Goal: Task Accomplishment & Management: Use online tool/utility

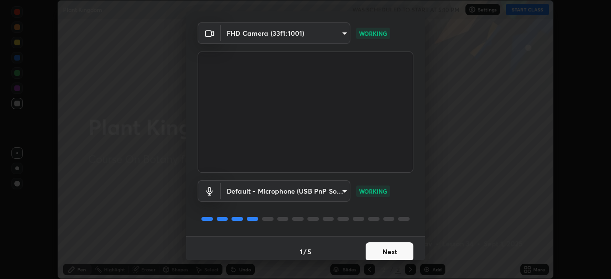
scroll to position [34, 0]
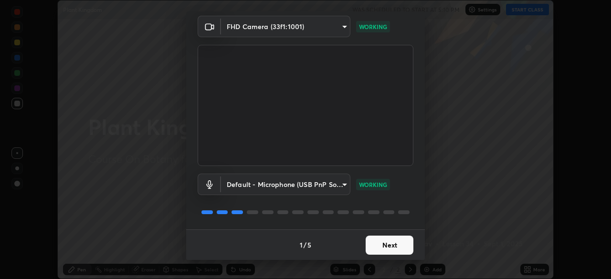
click at [398, 252] on button "Next" at bounding box center [390, 245] width 48 height 19
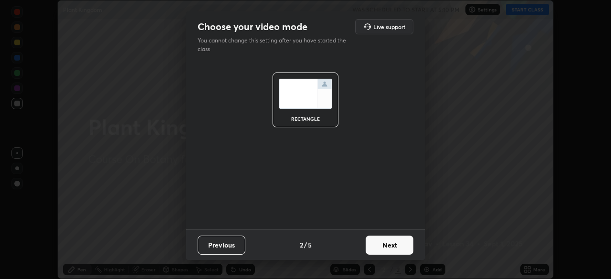
scroll to position [0, 0]
click at [401, 247] on button "Next" at bounding box center [390, 245] width 48 height 19
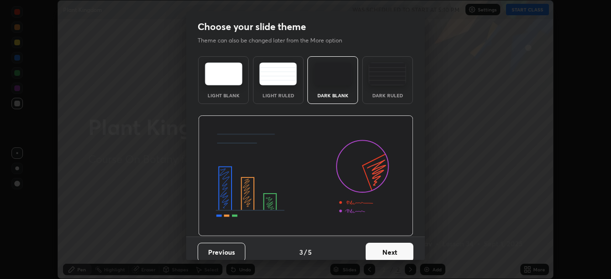
click at [399, 252] on button "Next" at bounding box center [390, 252] width 48 height 19
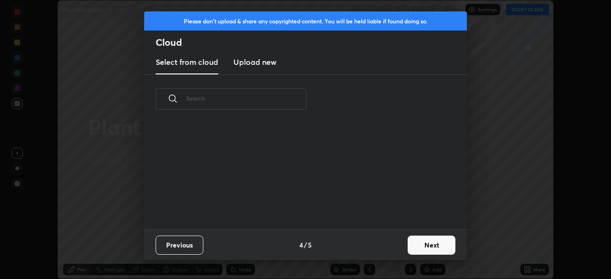
click at [419, 253] on button "Next" at bounding box center [432, 245] width 48 height 19
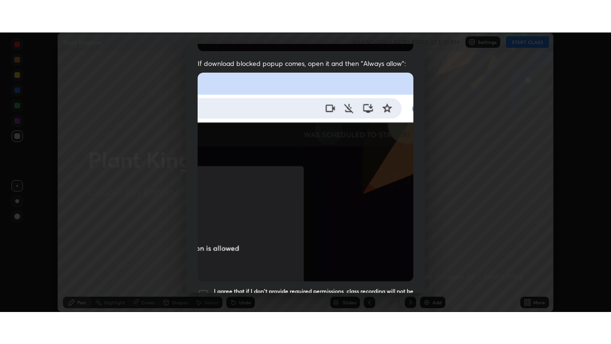
scroll to position [229, 0]
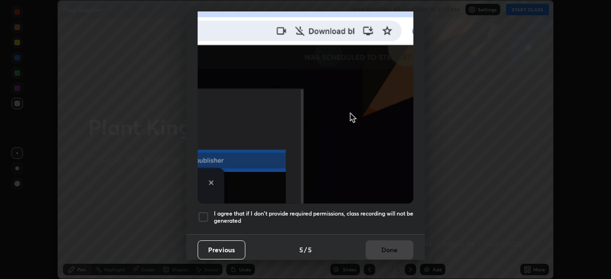
click at [202, 218] on div at bounding box center [203, 217] width 11 height 11
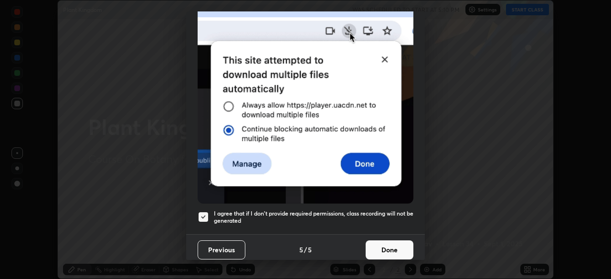
click at [381, 242] on button "Done" at bounding box center [390, 250] width 48 height 19
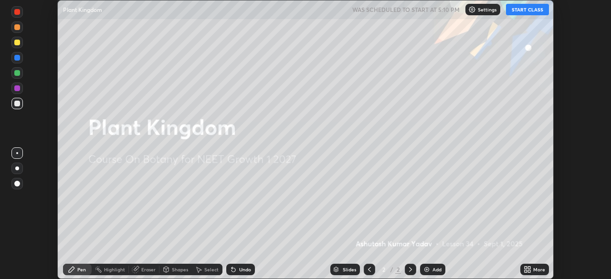
click at [429, 270] on img at bounding box center [427, 270] width 8 height 8
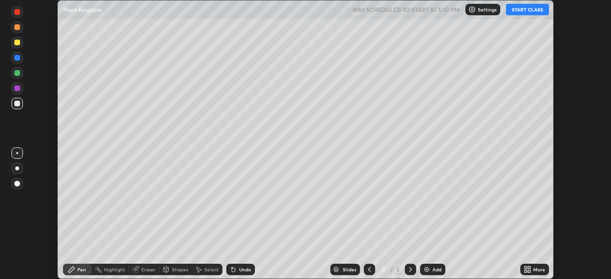
click at [535, 266] on div "More" at bounding box center [535, 269] width 29 height 11
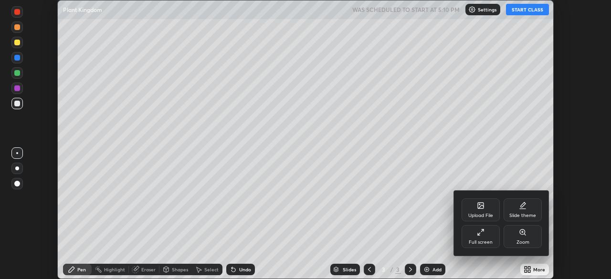
click at [482, 237] on div "Full screen" at bounding box center [481, 236] width 38 height 23
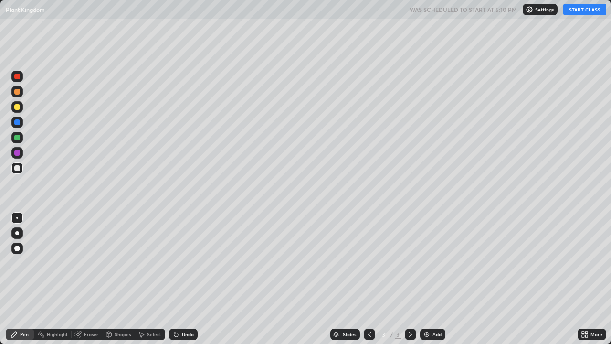
scroll to position [344, 611]
click at [580, 14] on button "START CLASS" at bounding box center [585, 9] width 43 height 11
click at [120, 279] on div "Shapes" at bounding box center [123, 334] width 16 height 5
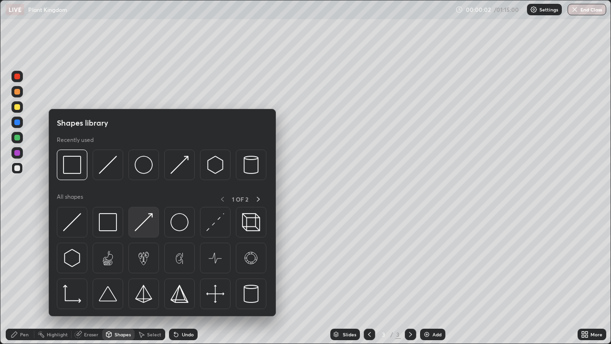
click at [146, 225] on img at bounding box center [144, 222] width 18 height 18
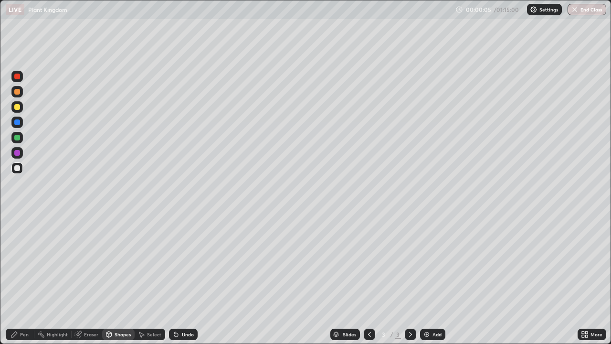
click at [24, 279] on div "Pen" at bounding box center [24, 334] width 9 height 5
click at [18, 246] on div at bounding box center [17, 249] width 6 height 6
click at [182, 279] on div "Undo" at bounding box center [188, 334] width 12 height 5
click at [123, 279] on div "Shapes" at bounding box center [123, 334] width 16 height 5
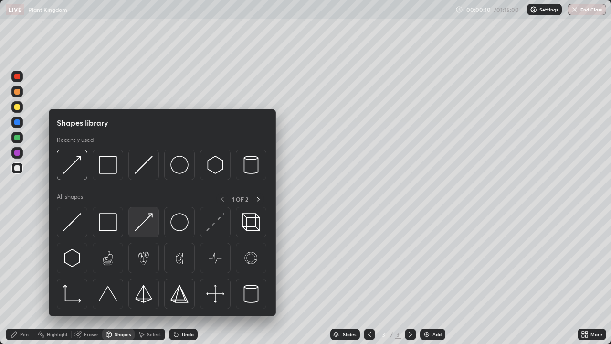
click at [146, 224] on img at bounding box center [144, 222] width 18 height 18
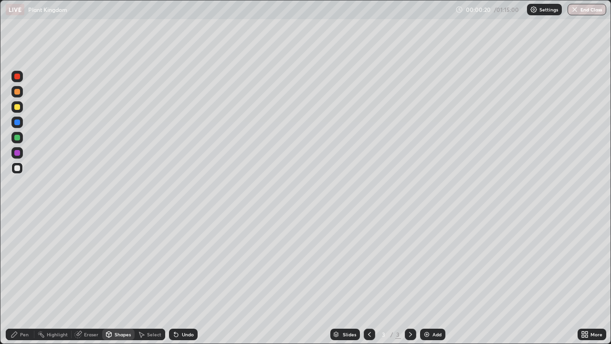
click at [20, 126] on div at bounding box center [16, 122] width 11 height 11
click at [18, 279] on div "Pen" at bounding box center [20, 334] width 29 height 11
click at [115, 279] on div "Shapes" at bounding box center [123, 334] width 16 height 5
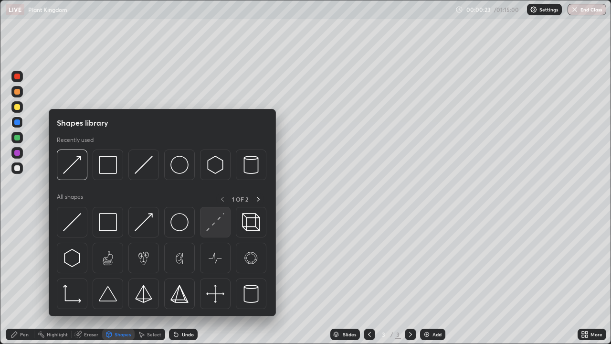
click at [214, 225] on img at bounding box center [215, 222] width 18 height 18
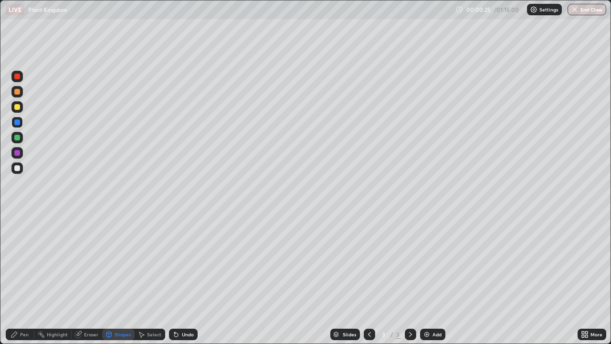
click at [175, 279] on icon at bounding box center [176, 335] width 4 height 4
click at [114, 279] on div "Shapes" at bounding box center [118, 334] width 32 height 11
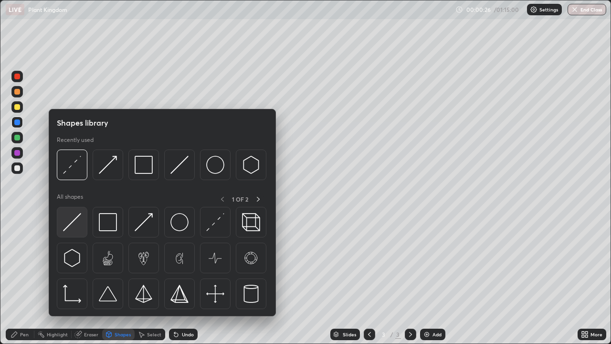
click at [72, 229] on img at bounding box center [72, 222] width 18 height 18
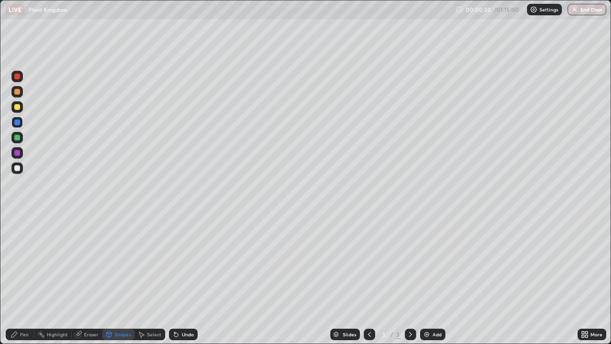
click at [22, 279] on div "Pen" at bounding box center [24, 334] width 9 height 5
click at [16, 111] on div at bounding box center [16, 106] width 11 height 11
click at [19, 141] on div at bounding box center [16, 137] width 11 height 11
click at [17, 110] on div at bounding box center [16, 106] width 11 height 11
click at [19, 96] on div at bounding box center [16, 91] width 11 height 11
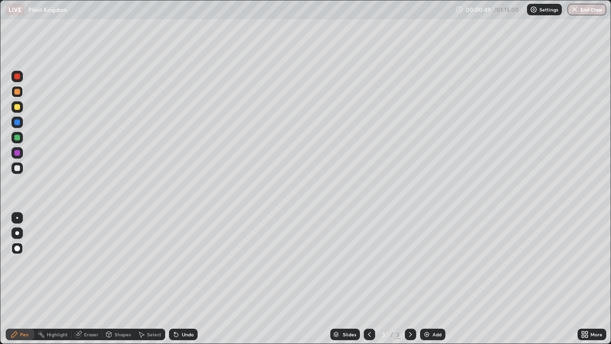
click at [118, 279] on div "Shapes" at bounding box center [123, 334] width 16 height 5
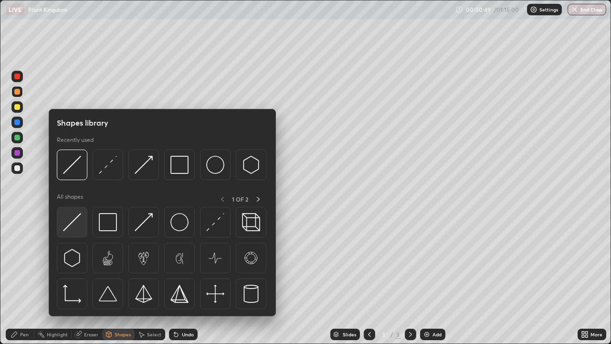
click at [75, 225] on img at bounding box center [72, 222] width 18 height 18
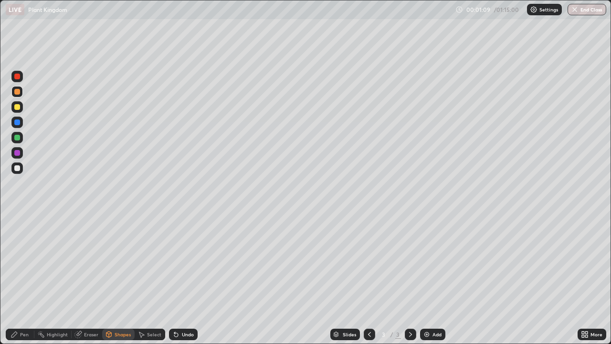
click at [17, 167] on div at bounding box center [17, 168] width 6 height 6
click at [21, 279] on div "Pen" at bounding box center [24, 334] width 9 height 5
click at [428, 279] on div "Add" at bounding box center [432, 334] width 25 height 11
click at [19, 172] on div at bounding box center [16, 167] width 11 height 11
click at [17, 107] on div at bounding box center [17, 107] width 6 height 6
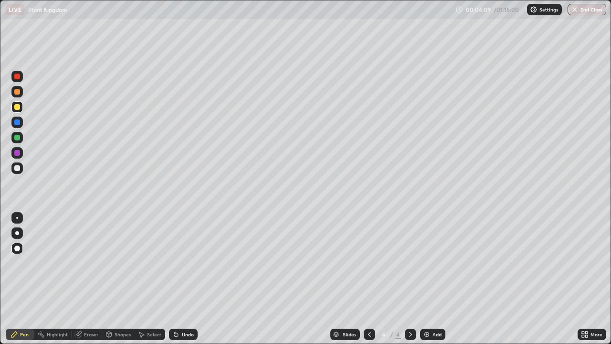
click at [17, 248] on div at bounding box center [17, 249] width 6 height 6
click at [120, 279] on div "Shapes" at bounding box center [123, 334] width 16 height 5
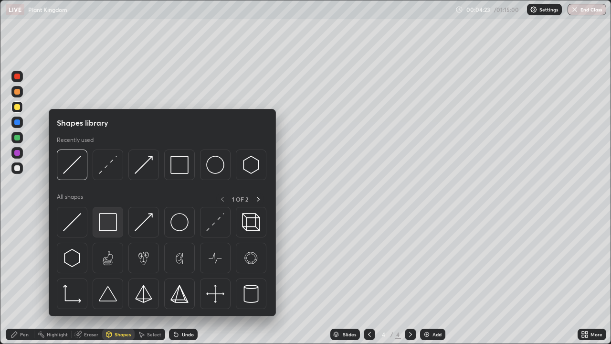
click at [108, 228] on img at bounding box center [108, 222] width 18 height 18
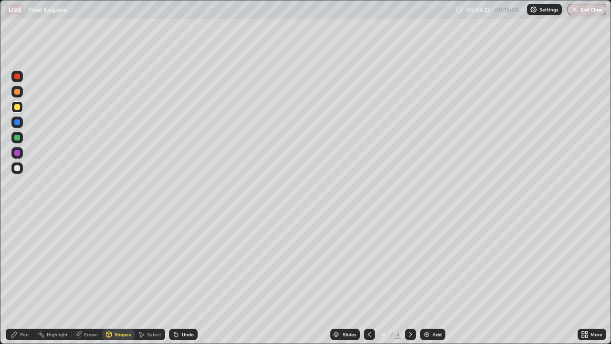
click at [19, 155] on div at bounding box center [17, 153] width 6 height 6
click at [24, 279] on div "Pen" at bounding box center [24, 334] width 9 height 5
click at [17, 169] on div at bounding box center [17, 168] width 6 height 6
click at [14, 172] on div at bounding box center [16, 167] width 11 height 11
click at [14, 248] on div at bounding box center [17, 249] width 6 height 6
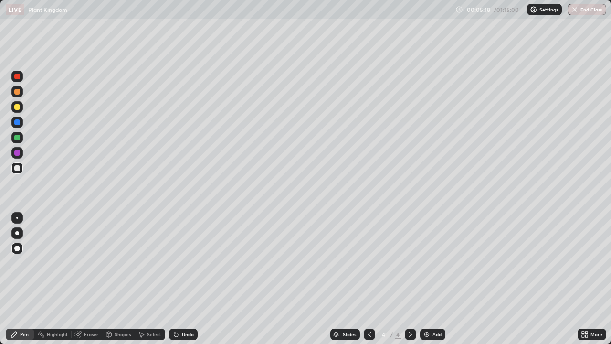
click at [26, 279] on div "Pen" at bounding box center [20, 334] width 29 height 11
click at [17, 107] on div at bounding box center [17, 107] width 6 height 6
click at [19, 169] on div at bounding box center [17, 168] width 6 height 6
click at [17, 249] on div at bounding box center [17, 249] width 6 height 6
click at [17, 107] on div at bounding box center [17, 107] width 6 height 6
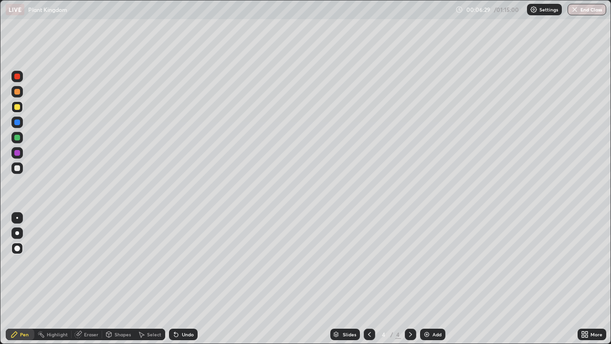
click at [127, 279] on div "Shapes" at bounding box center [123, 334] width 16 height 5
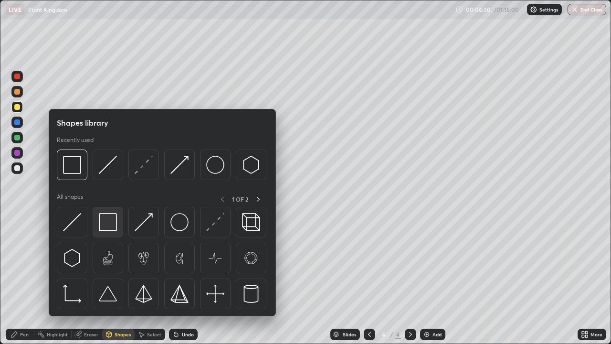
click at [111, 225] on img at bounding box center [108, 222] width 18 height 18
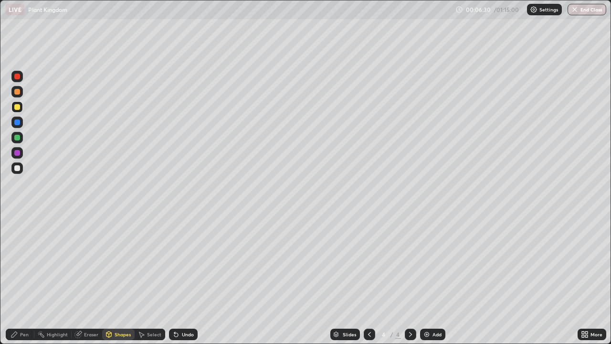
click at [18, 139] on div at bounding box center [17, 138] width 6 height 6
click at [19, 107] on div at bounding box center [17, 107] width 6 height 6
click at [17, 95] on div at bounding box center [16, 91] width 11 height 11
click at [28, 279] on div "Pen" at bounding box center [20, 334] width 29 height 11
click at [15, 155] on div at bounding box center [17, 153] width 6 height 6
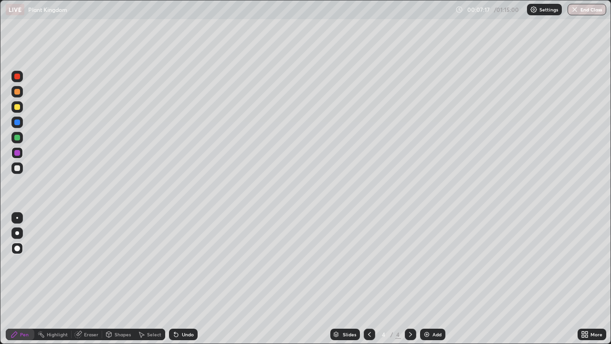
click at [19, 169] on div at bounding box center [17, 168] width 6 height 6
click at [178, 279] on icon at bounding box center [176, 335] width 8 height 8
click at [179, 279] on icon at bounding box center [176, 335] width 8 height 8
click at [187, 279] on div "Undo" at bounding box center [183, 334] width 29 height 11
click at [188, 279] on div "Undo" at bounding box center [188, 334] width 12 height 5
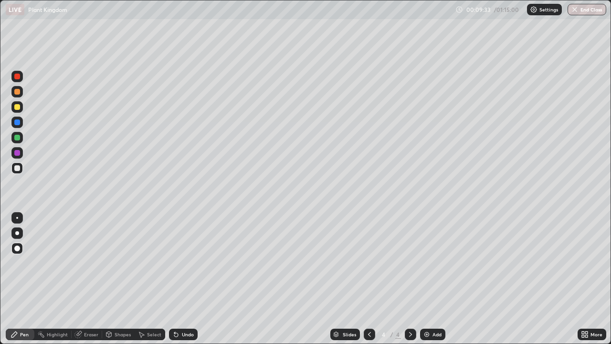
click at [183, 279] on div "Undo" at bounding box center [183, 334] width 29 height 11
click at [182, 279] on div "Undo" at bounding box center [183, 334] width 29 height 11
click at [430, 279] on div "Add" at bounding box center [432, 334] width 25 height 11
click at [17, 107] on div at bounding box center [17, 107] width 6 height 6
click at [17, 138] on div at bounding box center [17, 138] width 6 height 6
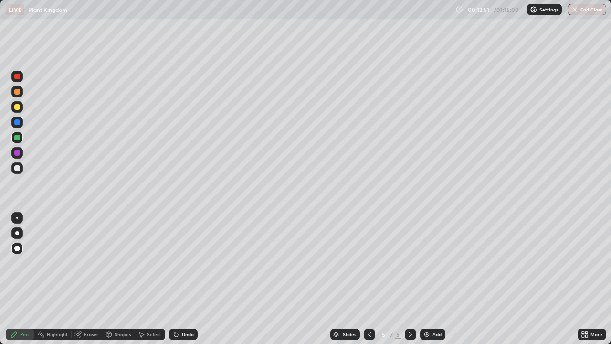
click at [18, 111] on div at bounding box center [16, 106] width 11 height 11
click at [17, 124] on div at bounding box center [17, 122] width 6 height 6
click at [18, 168] on div at bounding box center [17, 168] width 6 height 6
click at [93, 279] on div "Eraser" at bounding box center [91, 334] width 14 height 5
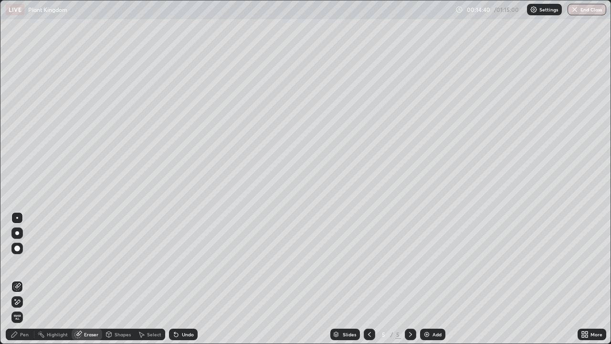
click at [20, 279] on icon at bounding box center [17, 302] width 8 height 8
click at [21, 279] on div "Pen" at bounding box center [24, 334] width 9 height 5
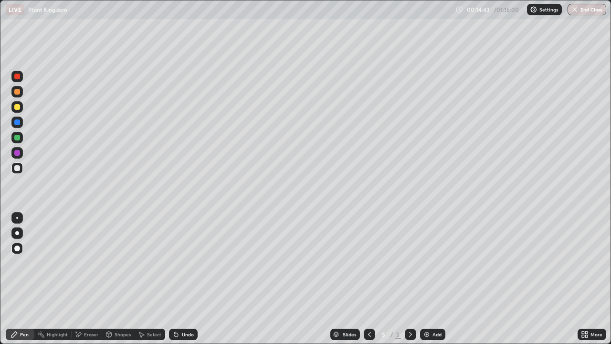
click at [16, 107] on div at bounding box center [17, 107] width 6 height 6
click at [20, 167] on div at bounding box center [17, 168] width 6 height 6
click at [29, 279] on div "Pen" at bounding box center [20, 334] width 29 height 11
click at [18, 121] on div at bounding box center [17, 122] width 6 height 6
click at [16, 108] on div at bounding box center [17, 107] width 6 height 6
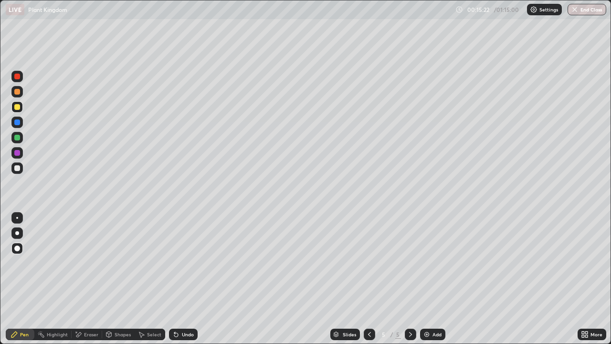
click at [19, 169] on div at bounding box center [17, 168] width 6 height 6
click at [187, 279] on div "Undo" at bounding box center [188, 334] width 12 height 5
click at [14, 149] on div at bounding box center [16, 152] width 11 height 11
click at [119, 279] on div "Shapes" at bounding box center [118, 334] width 32 height 11
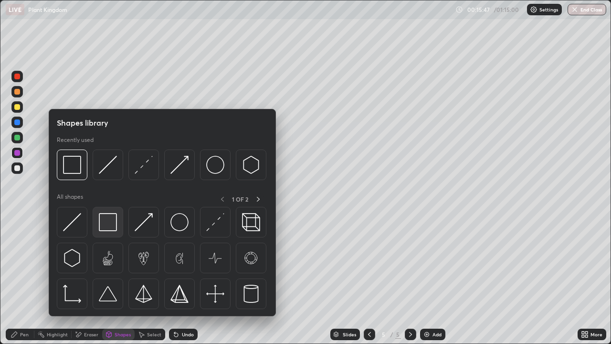
click at [102, 228] on img at bounding box center [108, 222] width 18 height 18
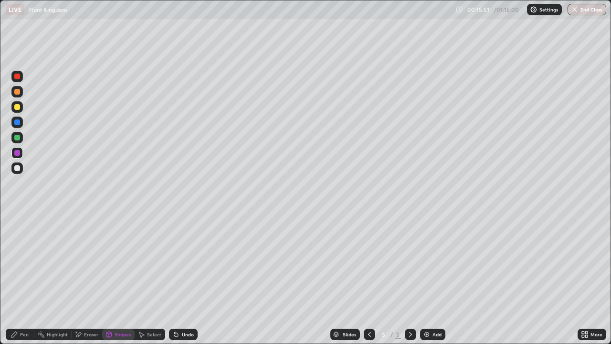
click at [26, 279] on div "Pen" at bounding box center [24, 334] width 9 height 5
click at [18, 120] on div at bounding box center [17, 122] width 6 height 6
click at [18, 108] on div at bounding box center [17, 107] width 6 height 6
click at [19, 141] on div at bounding box center [16, 137] width 11 height 11
click at [23, 279] on div "Pen" at bounding box center [20, 334] width 29 height 11
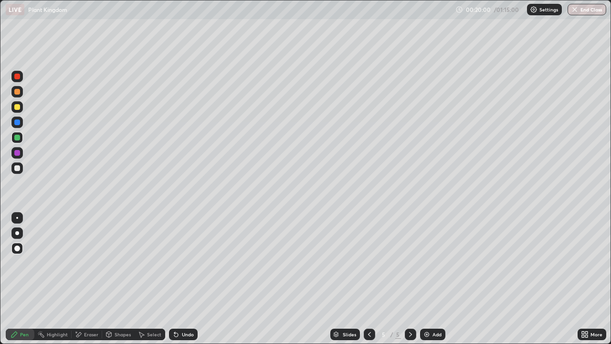
click at [433, 279] on div "Add" at bounding box center [437, 334] width 9 height 5
click at [15, 108] on div at bounding box center [17, 107] width 6 height 6
click at [22, 279] on div "Pen" at bounding box center [24, 334] width 9 height 5
click at [17, 138] on div at bounding box center [17, 138] width 6 height 6
click at [28, 279] on div "Pen" at bounding box center [24, 334] width 9 height 5
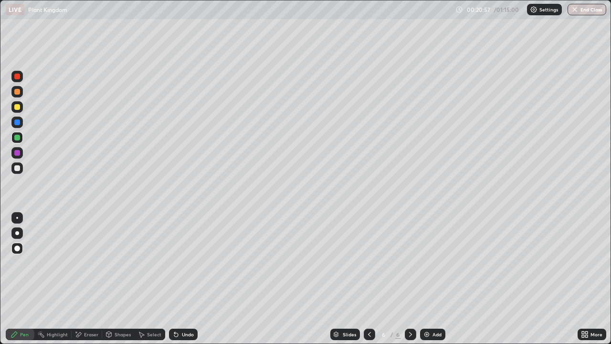
click at [16, 167] on div at bounding box center [17, 168] width 6 height 6
click at [20, 102] on div at bounding box center [16, 106] width 11 height 11
click at [17, 138] on div at bounding box center [17, 138] width 6 height 6
click at [17, 107] on div at bounding box center [17, 107] width 6 height 6
click at [186, 279] on div "Undo" at bounding box center [183, 334] width 29 height 11
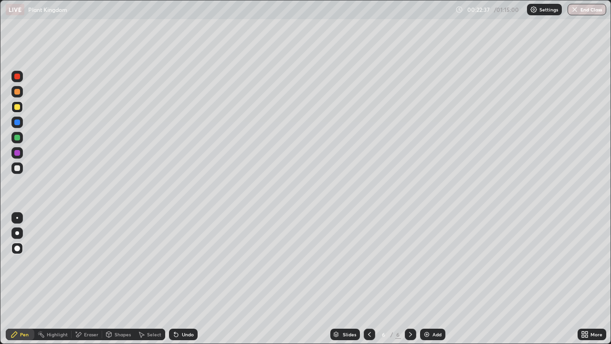
click at [17, 153] on div at bounding box center [17, 153] width 6 height 6
click at [19, 142] on div at bounding box center [16, 137] width 11 height 11
click at [21, 111] on div at bounding box center [16, 106] width 11 height 11
click at [17, 123] on div at bounding box center [17, 122] width 6 height 6
click at [19, 153] on div at bounding box center [17, 153] width 6 height 6
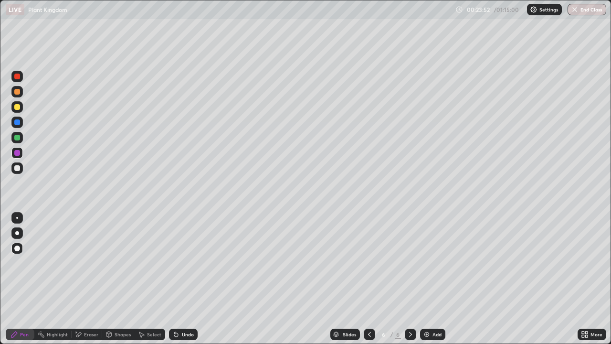
click at [19, 94] on div at bounding box center [17, 92] width 6 height 6
click at [15, 167] on div at bounding box center [17, 168] width 6 height 6
click at [21, 230] on div at bounding box center [16, 232] width 11 height 11
click at [20, 107] on div at bounding box center [17, 107] width 6 height 6
click at [426, 279] on img at bounding box center [427, 335] width 8 height 8
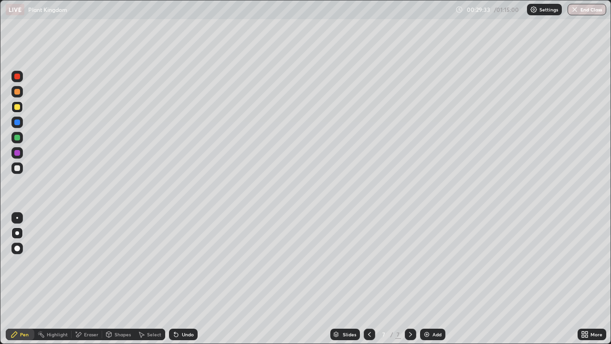
click at [19, 170] on div at bounding box center [17, 168] width 6 height 6
click at [25, 279] on div "Pen" at bounding box center [20, 334] width 29 height 11
click at [179, 279] on div "Undo" at bounding box center [183, 334] width 29 height 11
click at [177, 279] on icon at bounding box center [176, 335] width 8 height 8
click at [19, 253] on div at bounding box center [16, 248] width 11 height 11
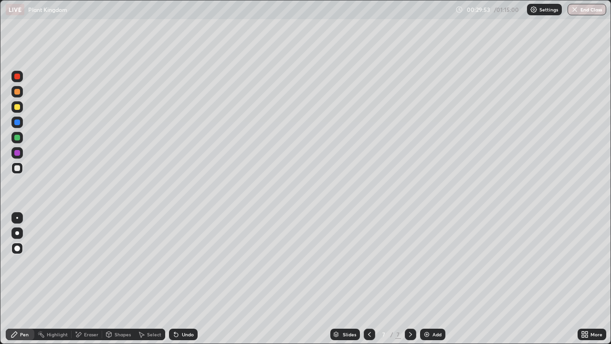
click at [18, 107] on div at bounding box center [17, 107] width 6 height 6
click at [21, 95] on div at bounding box center [16, 91] width 11 height 11
click at [120, 279] on div "Shapes" at bounding box center [118, 334] width 32 height 11
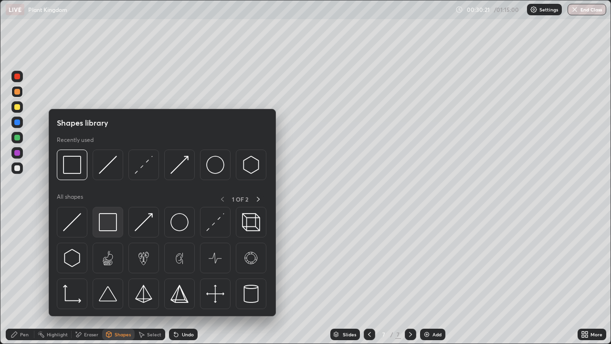
click at [105, 227] on img at bounding box center [108, 222] width 18 height 18
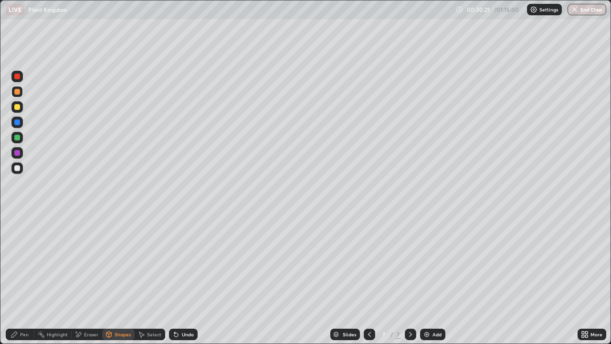
click at [16, 138] on div at bounding box center [17, 138] width 6 height 6
click at [20, 279] on div "Pen" at bounding box center [20, 334] width 29 height 11
click at [16, 167] on div at bounding box center [17, 168] width 6 height 6
click at [17, 137] on div at bounding box center [17, 138] width 6 height 6
click at [434, 279] on div "Add" at bounding box center [437, 334] width 9 height 5
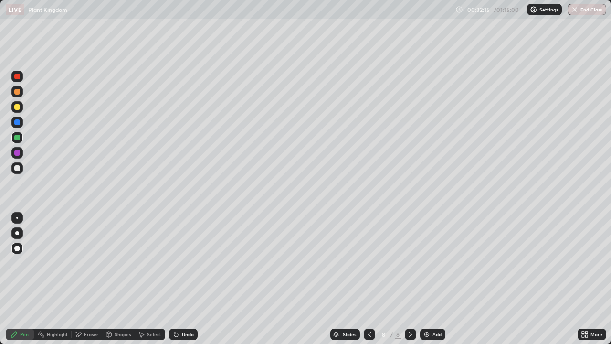
click at [19, 107] on div at bounding box center [17, 107] width 6 height 6
click at [21, 279] on div "Pen" at bounding box center [24, 334] width 9 height 5
click at [117, 279] on div "Shapes" at bounding box center [118, 334] width 32 height 11
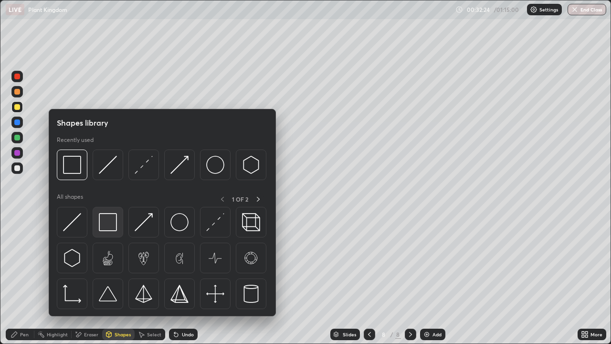
click at [109, 223] on img at bounding box center [108, 222] width 18 height 18
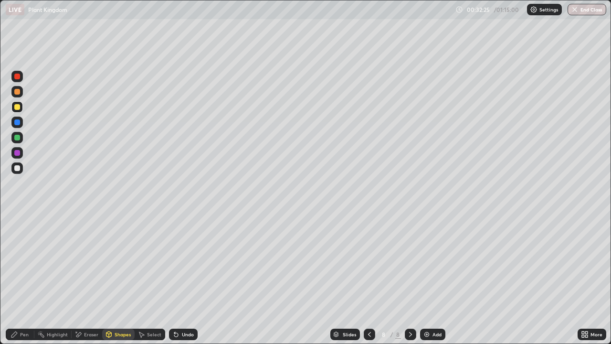
click at [17, 170] on div at bounding box center [17, 168] width 6 height 6
click at [26, 279] on div "Pen" at bounding box center [24, 334] width 9 height 5
click at [18, 126] on div at bounding box center [16, 122] width 11 height 11
click at [17, 169] on div at bounding box center [17, 168] width 6 height 6
click at [18, 108] on div at bounding box center [17, 107] width 6 height 6
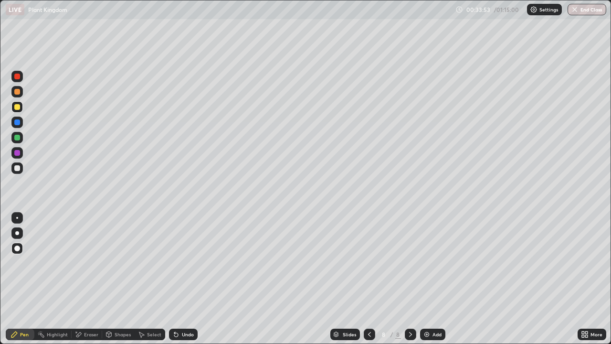
click at [115, 279] on div "Shapes" at bounding box center [123, 334] width 16 height 5
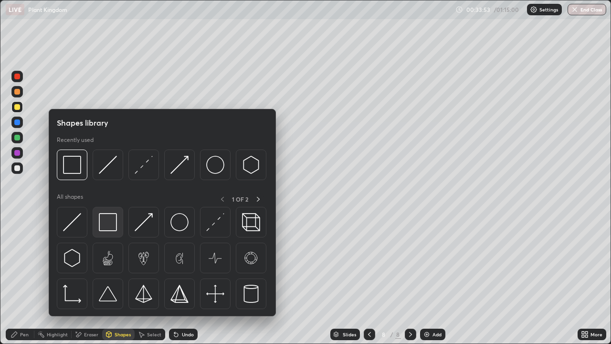
click at [110, 229] on img at bounding box center [108, 222] width 18 height 18
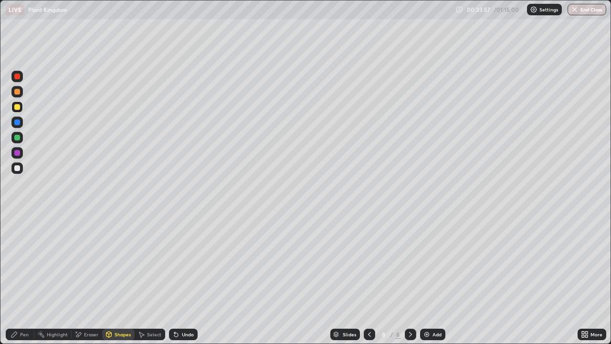
click at [20, 279] on div "Pen" at bounding box center [20, 334] width 29 height 11
click at [22, 94] on div at bounding box center [16, 91] width 11 height 11
click at [19, 173] on div at bounding box center [16, 167] width 11 height 11
click at [81, 279] on icon at bounding box center [79, 335] width 8 height 8
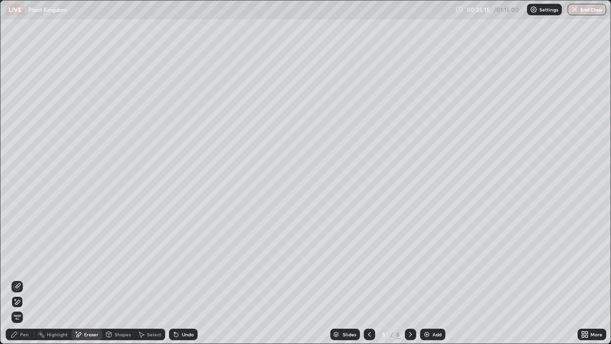
click at [17, 279] on icon at bounding box center [17, 287] width 8 height 8
click at [19, 279] on div "Pen" at bounding box center [20, 334] width 29 height 11
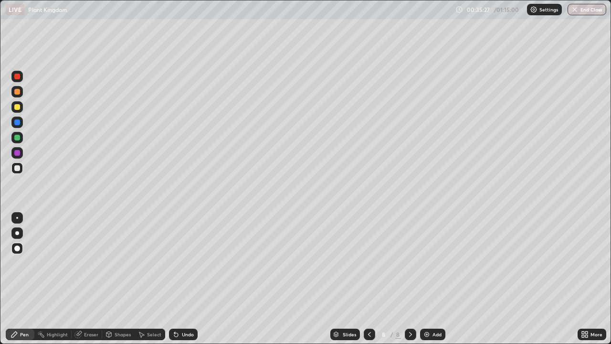
click at [15, 110] on div at bounding box center [16, 106] width 11 height 11
click at [19, 123] on div at bounding box center [17, 122] width 6 height 6
click at [17, 233] on div at bounding box center [17, 233] width 4 height 4
click at [19, 108] on div at bounding box center [17, 107] width 6 height 6
click at [14, 250] on div at bounding box center [16, 248] width 11 height 11
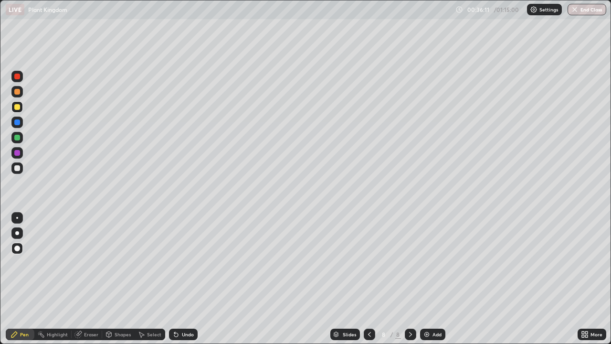
click at [19, 121] on div at bounding box center [17, 122] width 6 height 6
click at [16, 235] on div at bounding box center [16, 232] width 11 height 11
click at [17, 218] on div at bounding box center [17, 218] width 2 height 2
click at [16, 149] on div at bounding box center [16, 152] width 11 height 11
click at [18, 153] on div at bounding box center [17, 153] width 6 height 6
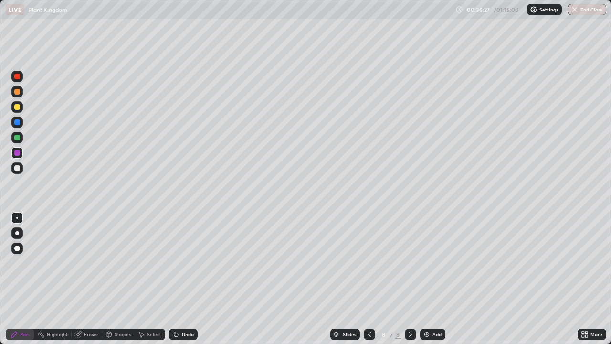
click at [17, 233] on div at bounding box center [17, 233] width 4 height 4
click at [17, 123] on div at bounding box center [17, 122] width 6 height 6
click at [17, 245] on div at bounding box center [16, 248] width 11 height 11
click at [14, 169] on div at bounding box center [17, 168] width 6 height 6
click at [17, 138] on div at bounding box center [17, 138] width 6 height 6
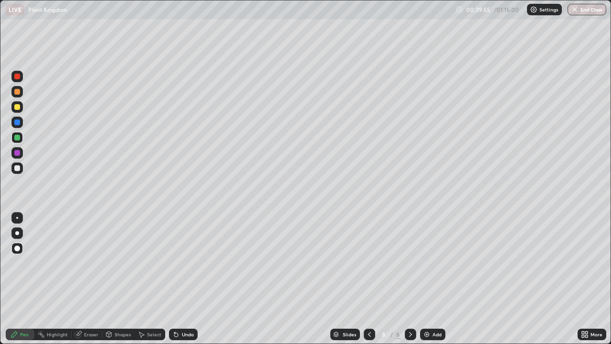
click at [433, 279] on div "Add" at bounding box center [437, 334] width 9 height 5
click at [19, 107] on div at bounding box center [17, 107] width 6 height 6
click at [26, 279] on div "Pen" at bounding box center [20, 334] width 29 height 11
click at [17, 123] on div at bounding box center [17, 122] width 6 height 6
click at [118, 279] on div "Shapes" at bounding box center [123, 334] width 16 height 5
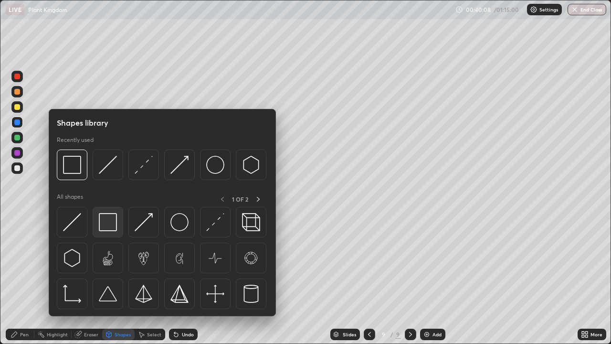
click at [109, 223] on img at bounding box center [108, 222] width 18 height 18
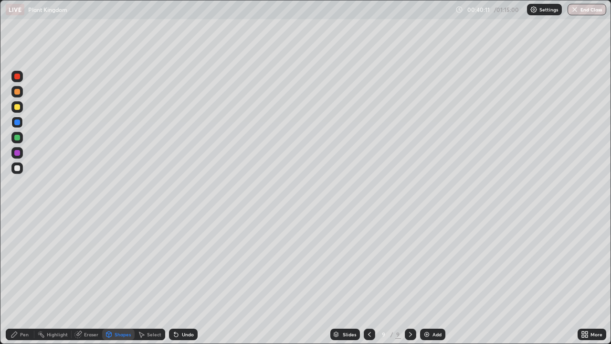
click at [25, 279] on div "Pen" at bounding box center [24, 334] width 9 height 5
click at [17, 139] on div at bounding box center [17, 138] width 6 height 6
click at [18, 109] on div at bounding box center [17, 107] width 6 height 6
click at [182, 279] on div "Undo" at bounding box center [188, 334] width 12 height 5
click at [15, 94] on div at bounding box center [17, 92] width 6 height 6
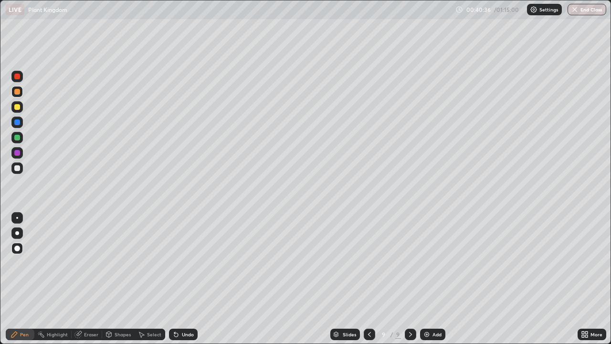
click at [17, 169] on div at bounding box center [17, 168] width 6 height 6
click at [17, 137] on div at bounding box center [17, 138] width 6 height 6
click at [16, 104] on div at bounding box center [17, 107] width 6 height 6
click at [18, 123] on div at bounding box center [17, 122] width 6 height 6
click at [18, 153] on div at bounding box center [17, 153] width 6 height 6
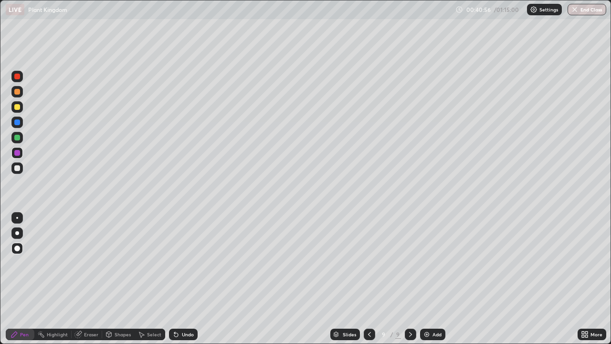
click at [19, 232] on div at bounding box center [16, 232] width 11 height 11
click at [17, 122] on div at bounding box center [17, 122] width 6 height 6
click at [19, 137] on div at bounding box center [17, 138] width 6 height 6
click at [18, 153] on div at bounding box center [17, 153] width 6 height 6
click at [17, 171] on div at bounding box center [17, 168] width 6 height 6
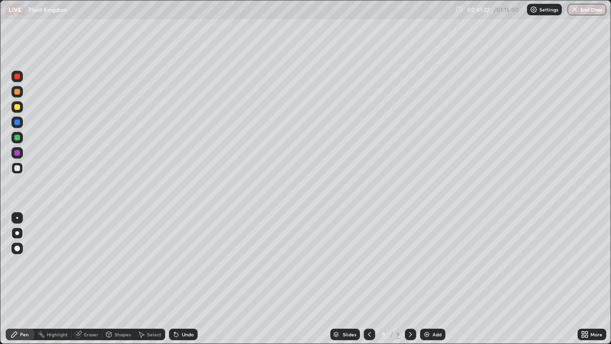
click at [17, 249] on div at bounding box center [17, 249] width 6 height 6
click at [19, 142] on div at bounding box center [16, 137] width 11 height 11
click at [118, 279] on div "Shapes" at bounding box center [118, 334] width 32 height 11
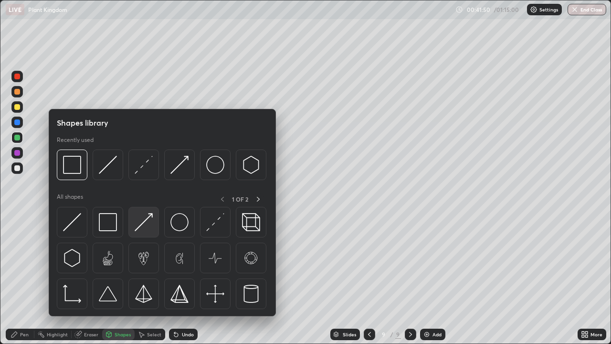
click at [144, 223] on img at bounding box center [144, 222] width 18 height 18
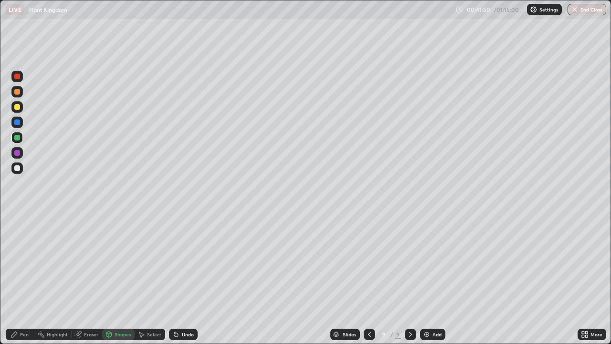
click at [17, 169] on div at bounding box center [17, 168] width 6 height 6
click at [24, 279] on div "Pen" at bounding box center [24, 334] width 9 height 5
click at [17, 96] on div at bounding box center [16, 91] width 11 height 11
click at [14, 153] on div at bounding box center [17, 153] width 6 height 6
click at [187, 279] on div "Undo" at bounding box center [188, 334] width 12 height 5
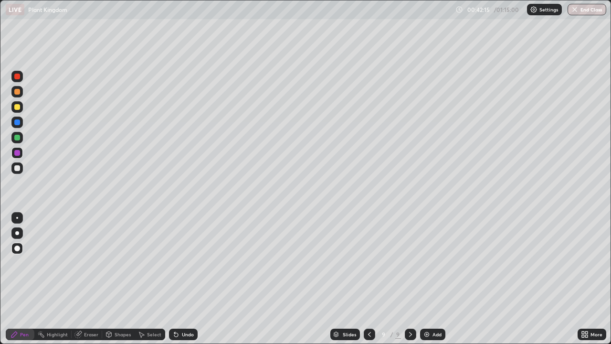
click at [192, 279] on div "Undo" at bounding box center [183, 334] width 29 height 11
click at [86, 279] on div "Eraser" at bounding box center [91, 334] width 14 height 5
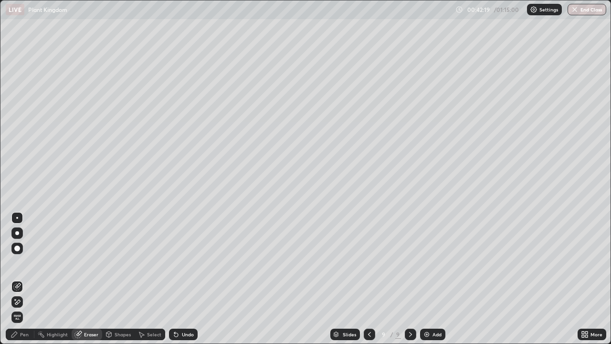
click at [18, 279] on icon at bounding box center [17, 302] width 8 height 8
click at [28, 279] on div "Pen" at bounding box center [24, 334] width 9 height 5
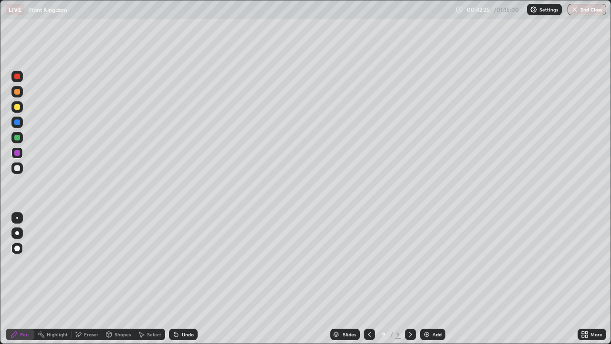
click at [17, 138] on div at bounding box center [17, 138] width 6 height 6
click at [16, 154] on div at bounding box center [17, 153] width 6 height 6
click at [17, 170] on div at bounding box center [17, 168] width 6 height 6
click at [17, 233] on div at bounding box center [17, 233] width 4 height 4
click at [16, 166] on div at bounding box center [17, 168] width 6 height 6
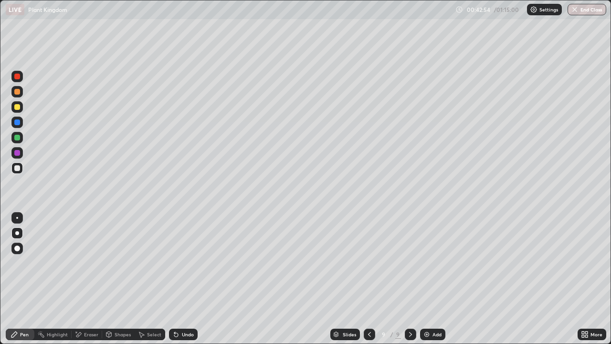
click at [18, 136] on div at bounding box center [17, 138] width 6 height 6
click at [19, 250] on div at bounding box center [17, 249] width 6 height 6
click at [13, 107] on div at bounding box center [16, 106] width 11 height 11
click at [18, 123] on div at bounding box center [17, 122] width 6 height 6
click at [18, 153] on div at bounding box center [17, 153] width 6 height 6
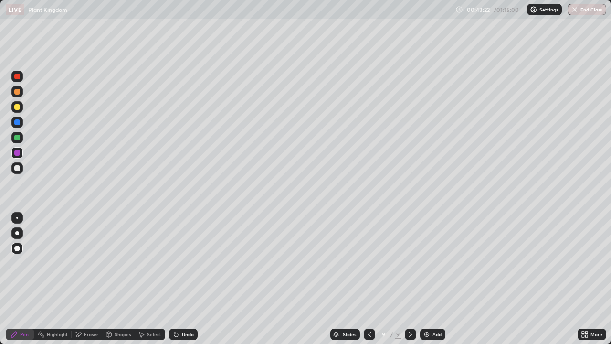
click at [17, 234] on div at bounding box center [17, 233] width 4 height 4
click at [18, 171] on div at bounding box center [17, 168] width 6 height 6
click at [16, 136] on div at bounding box center [17, 138] width 6 height 6
click at [19, 247] on div at bounding box center [17, 249] width 6 height 6
click at [16, 110] on div at bounding box center [16, 106] width 11 height 11
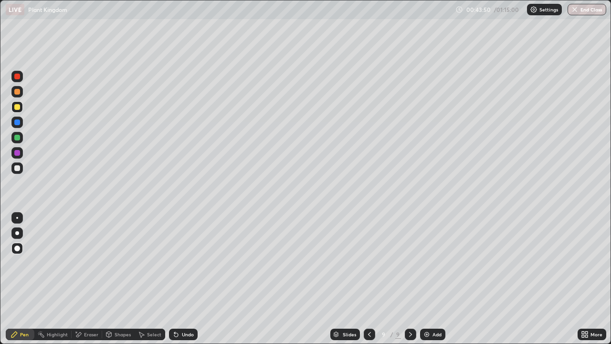
click at [16, 138] on div at bounding box center [17, 138] width 6 height 6
click at [17, 123] on div at bounding box center [17, 122] width 6 height 6
click at [16, 165] on div at bounding box center [17, 168] width 6 height 6
click at [14, 139] on div at bounding box center [17, 138] width 6 height 6
click at [19, 111] on div at bounding box center [16, 106] width 11 height 11
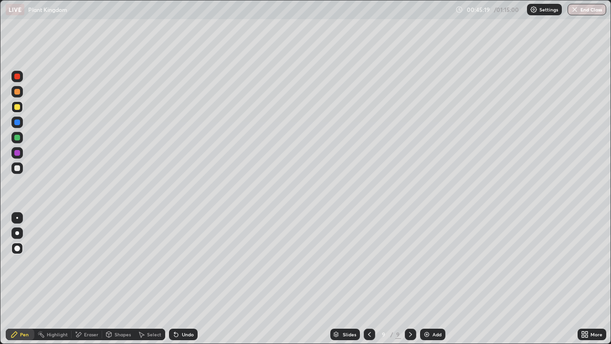
click at [16, 139] on div at bounding box center [17, 138] width 6 height 6
click at [18, 153] on div at bounding box center [17, 153] width 6 height 6
click at [91, 279] on div "Eraser" at bounding box center [87, 334] width 31 height 11
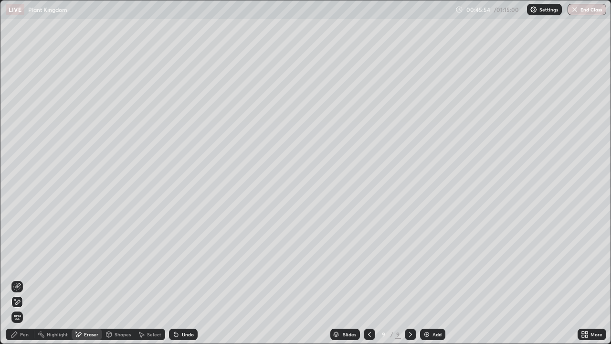
click at [19, 279] on icon at bounding box center [17, 287] width 8 height 8
click at [21, 279] on div "Pen" at bounding box center [24, 334] width 9 height 5
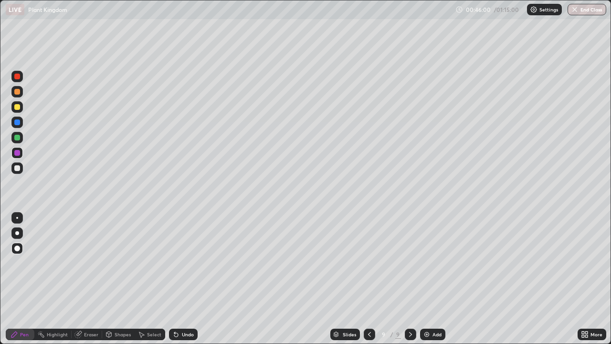
click at [17, 111] on div at bounding box center [16, 106] width 11 height 11
click at [19, 169] on div at bounding box center [17, 168] width 6 height 6
click at [26, 279] on div "Pen" at bounding box center [24, 334] width 9 height 5
click at [19, 107] on div at bounding box center [17, 107] width 6 height 6
click at [22, 279] on div "Pen" at bounding box center [24, 334] width 9 height 5
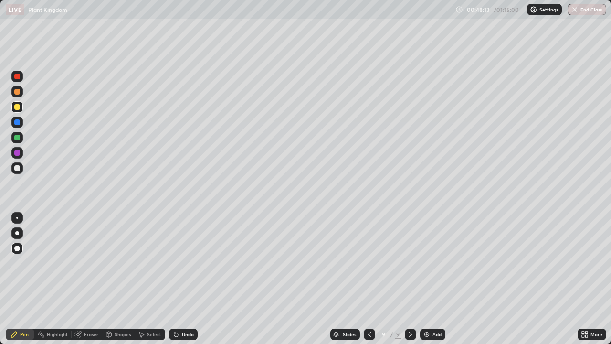
click at [16, 122] on div at bounding box center [17, 122] width 6 height 6
click at [17, 107] on div at bounding box center [17, 107] width 6 height 6
click at [17, 123] on div at bounding box center [17, 122] width 6 height 6
click at [18, 155] on div at bounding box center [17, 153] width 6 height 6
click at [369, 279] on icon at bounding box center [370, 335] width 8 height 8
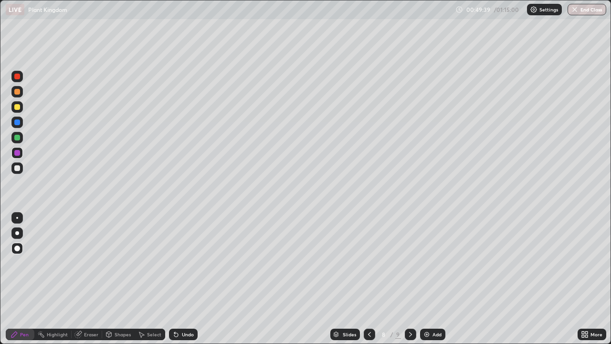
click at [369, 279] on icon at bounding box center [370, 335] width 8 height 8
click at [370, 279] on div at bounding box center [369, 334] width 11 height 11
click at [369, 279] on icon at bounding box center [370, 335] width 8 height 8
click at [408, 279] on div at bounding box center [410, 334] width 11 height 11
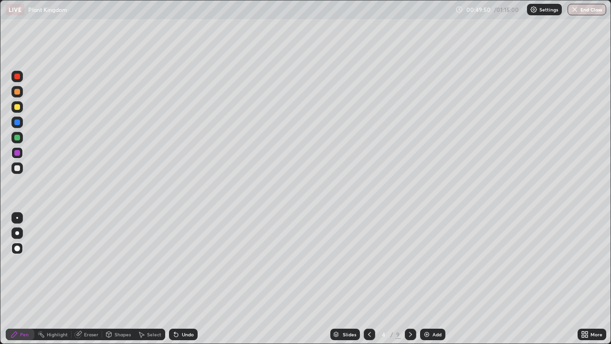
click at [411, 279] on icon at bounding box center [411, 335] width 8 height 8
click at [409, 279] on icon at bounding box center [411, 335] width 8 height 8
click at [410, 279] on icon at bounding box center [411, 335] width 8 height 8
click at [409, 279] on icon at bounding box center [411, 335] width 8 height 8
click at [434, 279] on div "Add" at bounding box center [437, 334] width 9 height 5
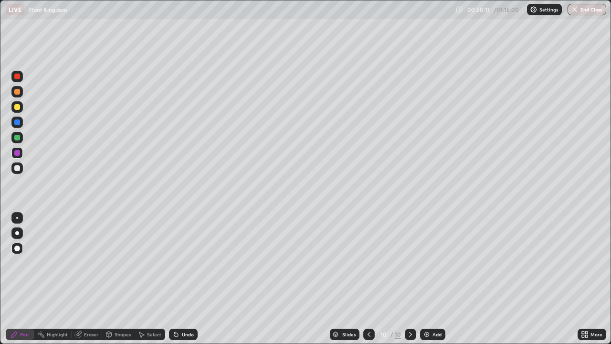
click at [19, 108] on div at bounding box center [17, 107] width 6 height 6
click at [14, 170] on div at bounding box center [16, 167] width 11 height 11
click at [18, 110] on div at bounding box center [16, 106] width 11 height 11
click at [17, 168] on div at bounding box center [17, 168] width 6 height 6
click at [18, 109] on div at bounding box center [17, 107] width 6 height 6
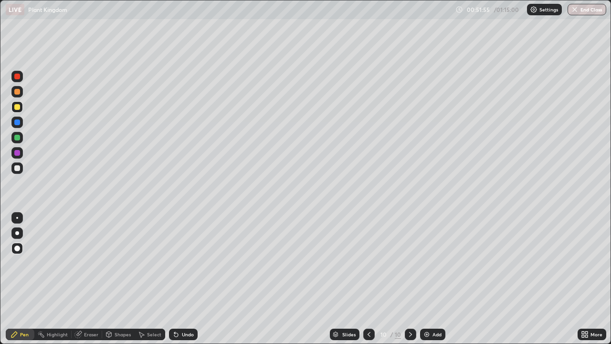
click at [183, 279] on div "Undo" at bounding box center [188, 334] width 12 height 5
click at [184, 279] on div "Undo" at bounding box center [183, 334] width 29 height 11
click at [182, 279] on div "Undo" at bounding box center [183, 334] width 29 height 11
click at [21, 171] on div at bounding box center [16, 167] width 11 height 11
click at [368, 279] on icon at bounding box center [369, 335] width 8 height 8
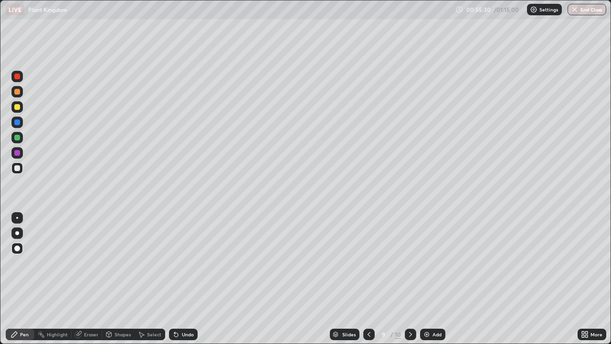
click at [410, 279] on icon at bounding box center [411, 335] width 8 height 8
click at [586, 11] on button "End Class" at bounding box center [587, 9] width 39 height 11
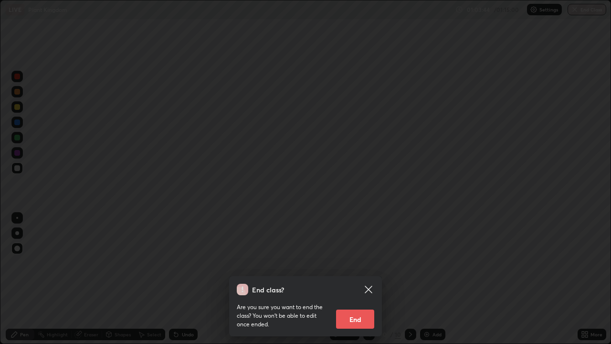
click at [365, 279] on button "End" at bounding box center [355, 319] width 38 height 19
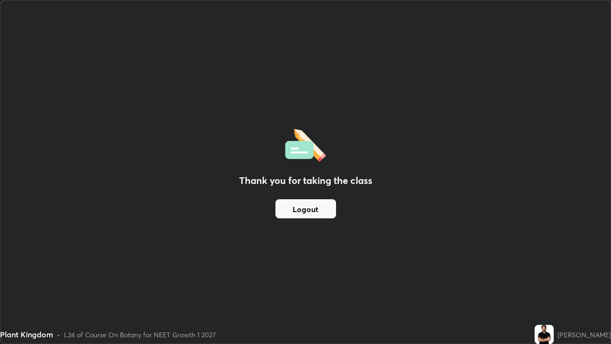
click at [310, 213] on button "Logout" at bounding box center [306, 208] width 61 height 19
